Goal: Find specific page/section: Find specific page/section

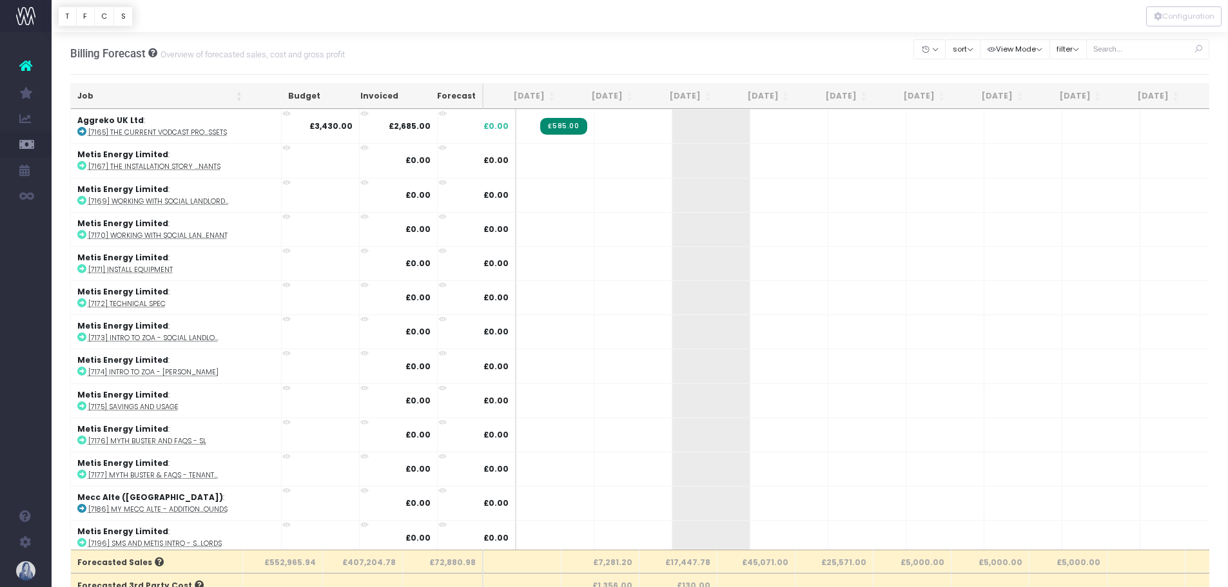
scroll to position [2514, 0]
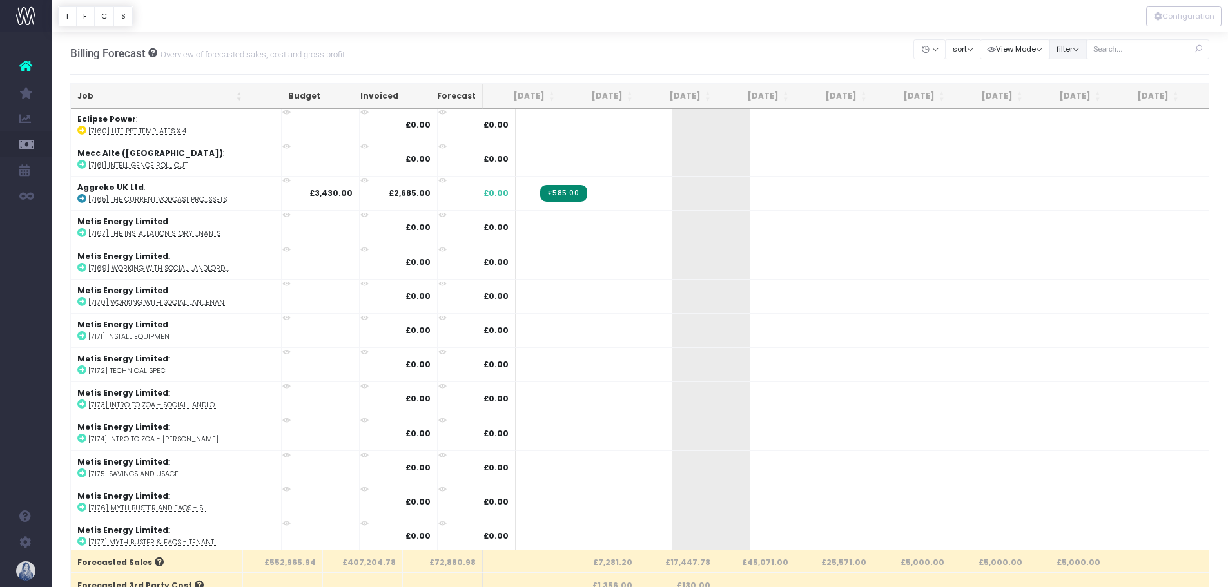
click at [1057, 48] on button "filter" at bounding box center [1068, 49] width 37 height 20
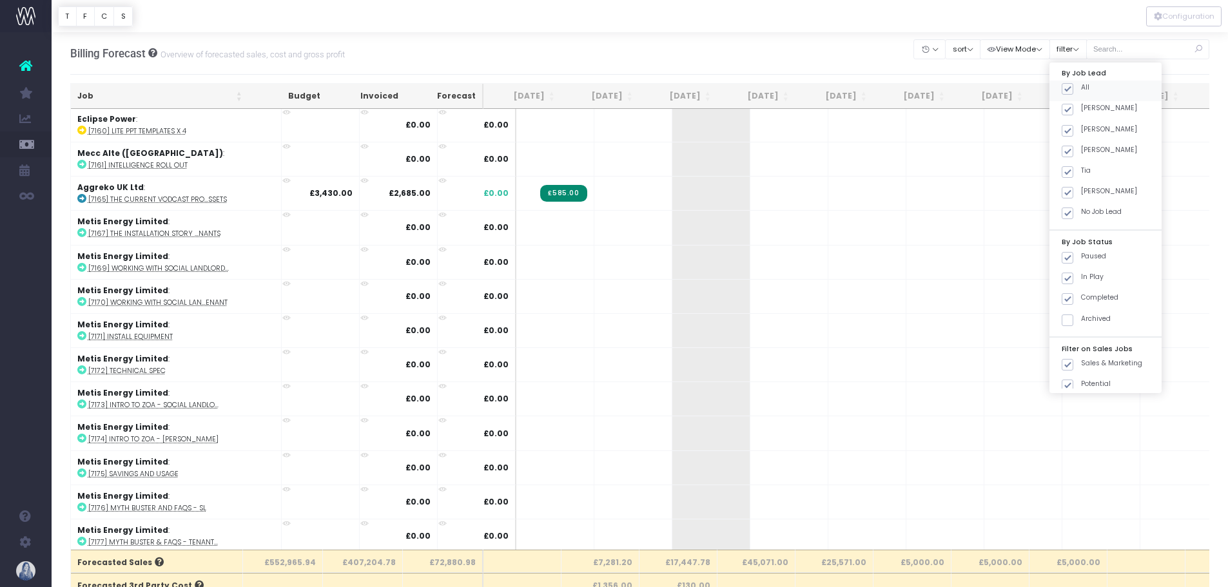
click at [1065, 88] on span at bounding box center [1068, 89] width 12 height 12
click at [1081, 88] on input "All" at bounding box center [1085, 87] width 8 height 8
checkbox input "false"
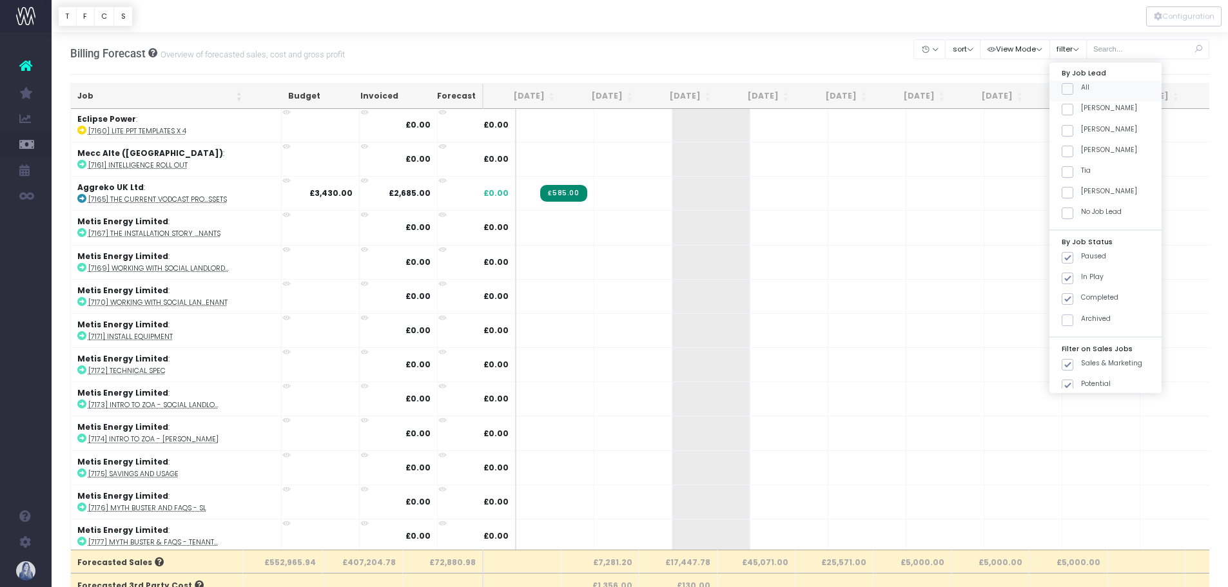
checkbox input "false"
click at [1068, 106] on span at bounding box center [1068, 110] width 12 height 12
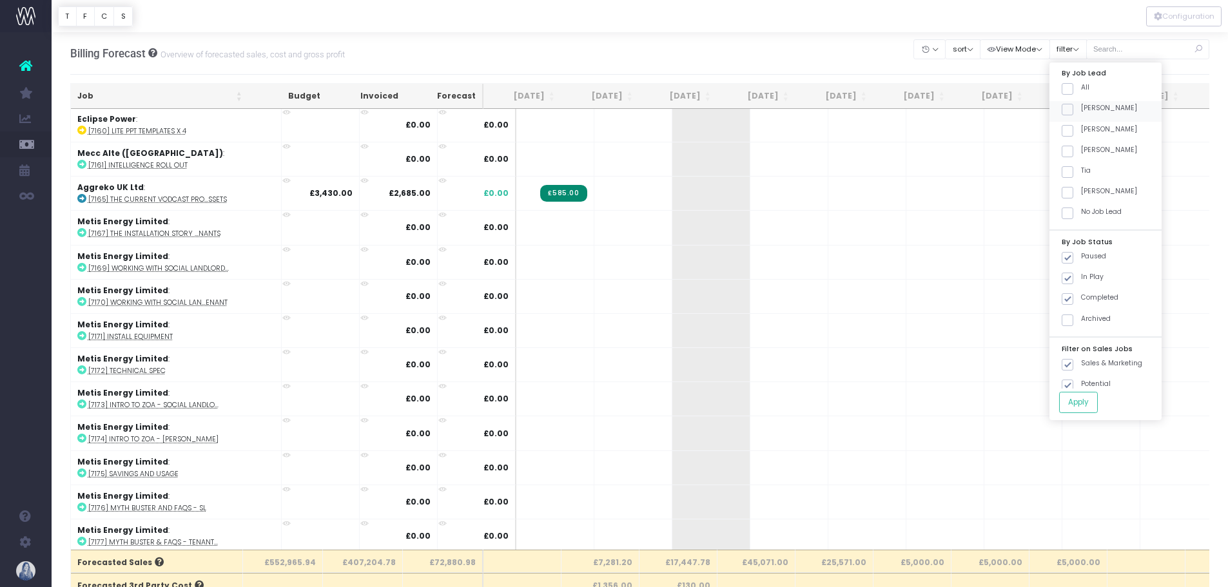
click at [1081, 106] on input "[PERSON_NAME]" at bounding box center [1085, 107] width 8 height 8
checkbox input "true"
click at [1081, 403] on button "Apply" at bounding box center [1078, 402] width 39 height 21
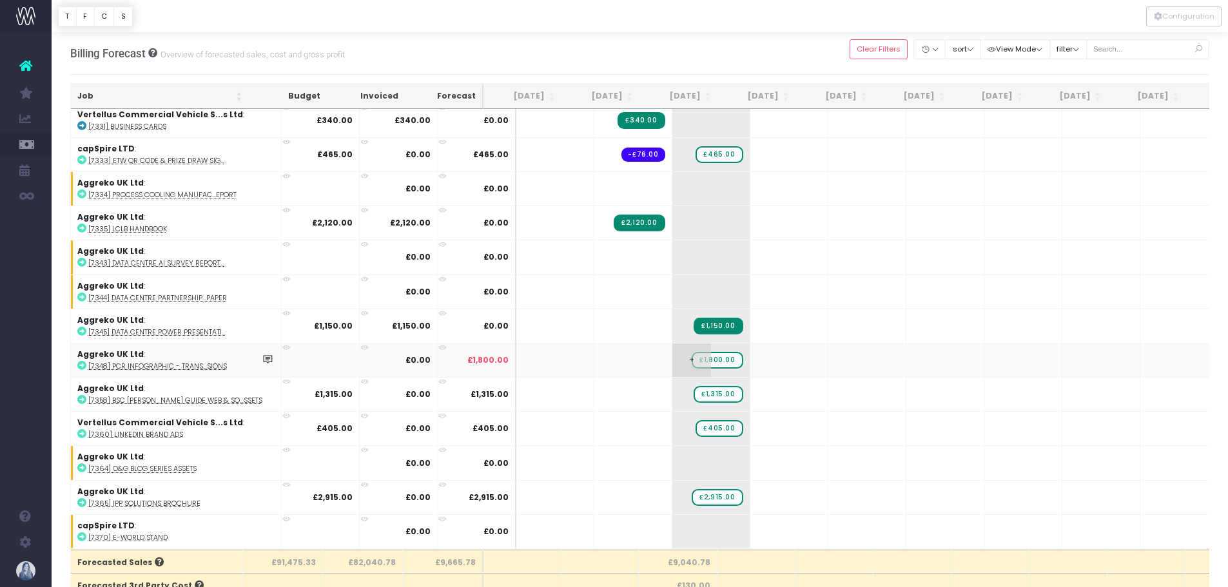
scroll to position [932, 0]
